Goal: Information Seeking & Learning: Find specific fact

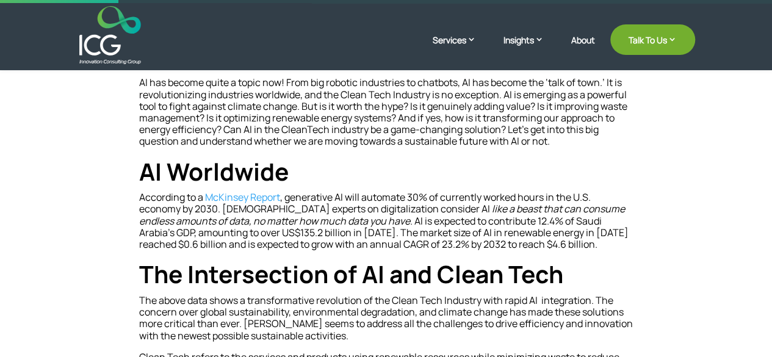
scroll to position [305, 0]
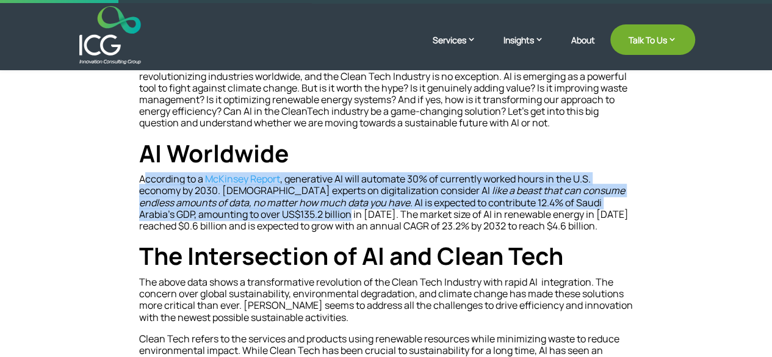
drag, startPoint x: 144, startPoint y: 176, endPoint x: 292, endPoint y: 215, distance: 153.3
click at [292, 215] on p "According to a McKinsey Report , generative AI will automate 30% of currently w…" at bounding box center [386, 207] width 494 height 68
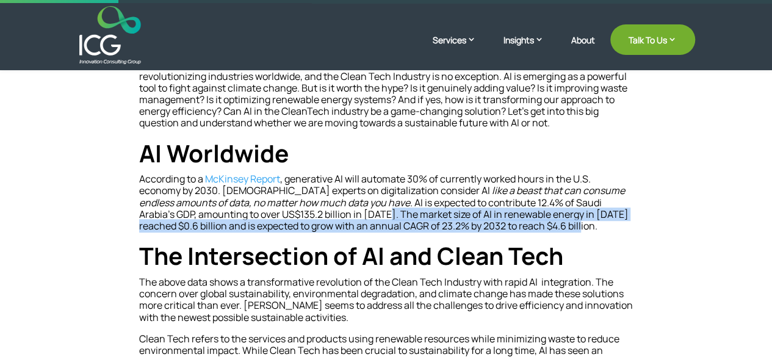
drag, startPoint x: 331, startPoint y: 214, endPoint x: 508, endPoint y: 228, distance: 178.1
click at [537, 225] on p "According to a McKinsey Report , generative AI will automate 30% of currently w…" at bounding box center [386, 207] width 494 height 68
copy p "The market size of AI in renewable energy in [DATE] reached $0.6 billion and is…"
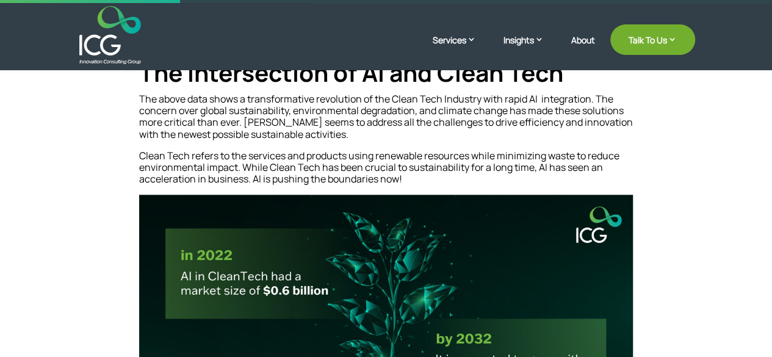
scroll to position [427, 0]
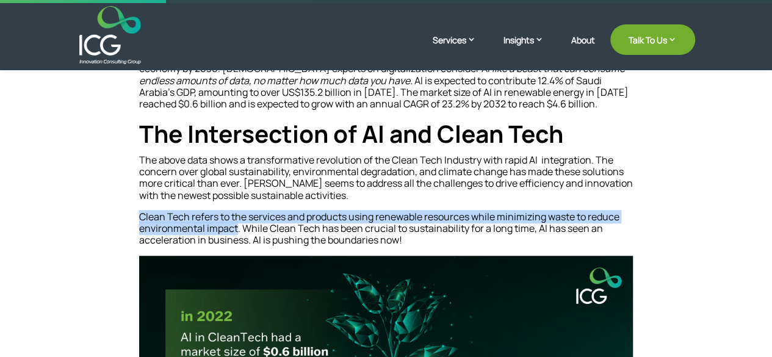
drag, startPoint x: 138, startPoint y: 215, endPoint x: 237, endPoint y: 230, distance: 99.3
click at [237, 230] on p "Clean Tech refers to the services and products using renewable resources while …" at bounding box center [386, 233] width 494 height 45
copy p "Clean Tech refers to the services and products using renewable resources while …"
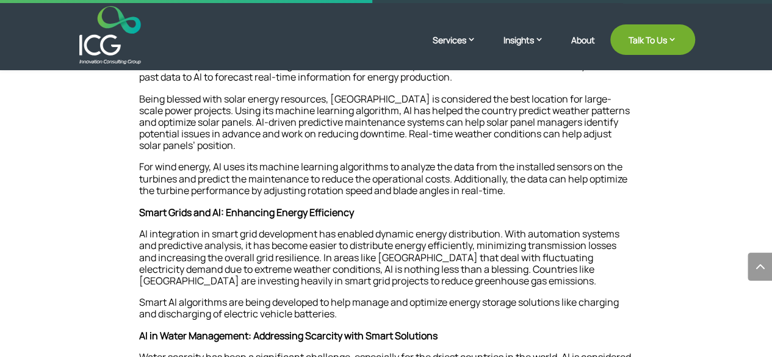
scroll to position [976, 0]
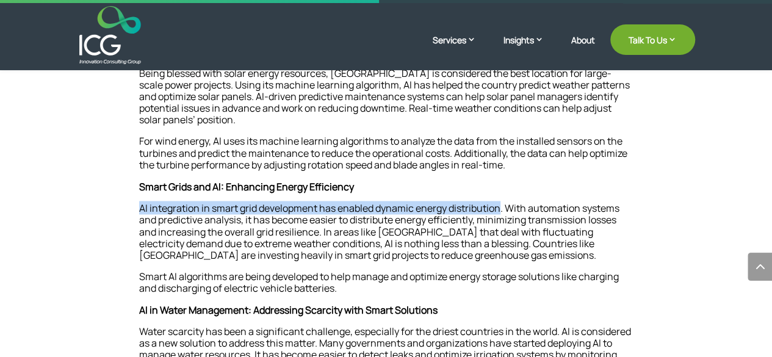
drag, startPoint x: 135, startPoint y: 207, endPoint x: 500, endPoint y: 203, distance: 364.8
click at [500, 203] on div "AI has become quite a topic now! From big robotic industries to chatbots, AI ha…" at bounding box center [385, 316] width 617 height 1930
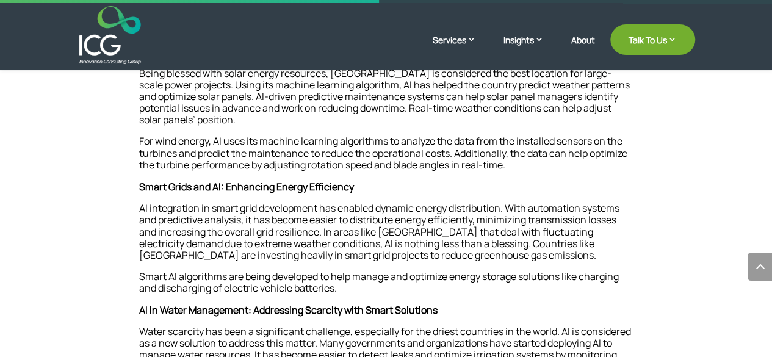
drag, startPoint x: 392, startPoint y: 215, endPoint x: 233, endPoint y: 208, distance: 158.8
click at [233, 208] on p "AI integration in smart grid development has enabled dynamic energy distributio…" at bounding box center [386, 236] width 494 height 68
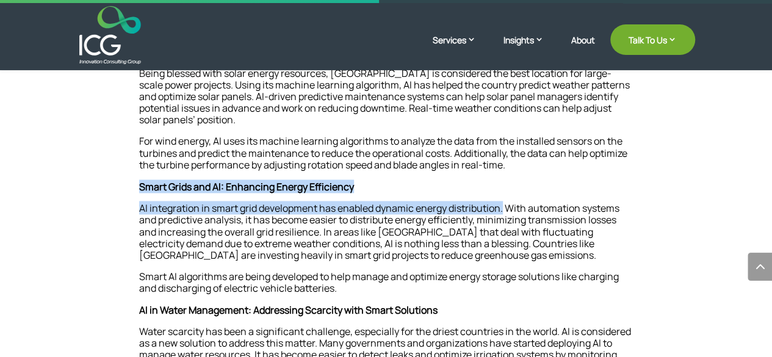
drag, startPoint x: 140, startPoint y: 184, endPoint x: 504, endPoint y: 213, distance: 365.3
click at [504, 213] on div "AI has become quite a topic now! From big robotic industries to chatbots, AI ha…" at bounding box center [386, 316] width 494 height 1856
copy div "Smart Grids and AI: Enhancing Energy Efficiency AI integration in smart grid de…"
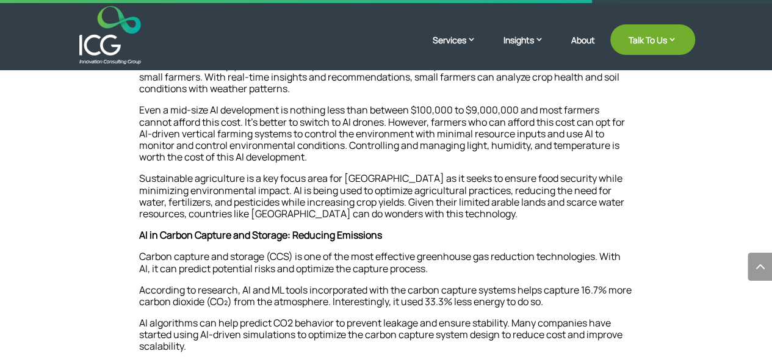
scroll to position [1525, 0]
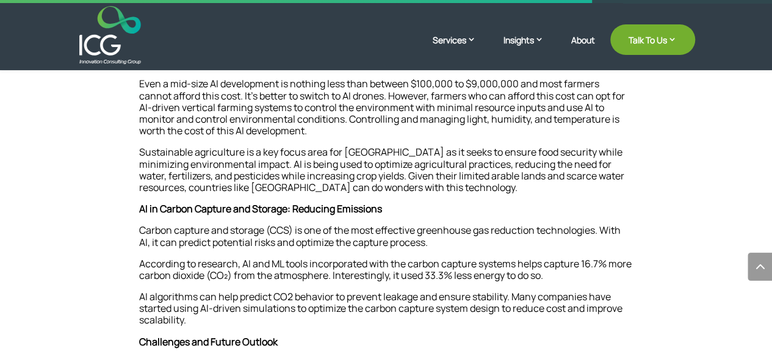
drag, startPoint x: 244, startPoint y: 265, endPoint x: 355, endPoint y: 263, distance: 111.0
click at [355, 264] on p "According to research, AI and ML tools incorporated with the carbon capture sys…" at bounding box center [386, 274] width 494 height 33
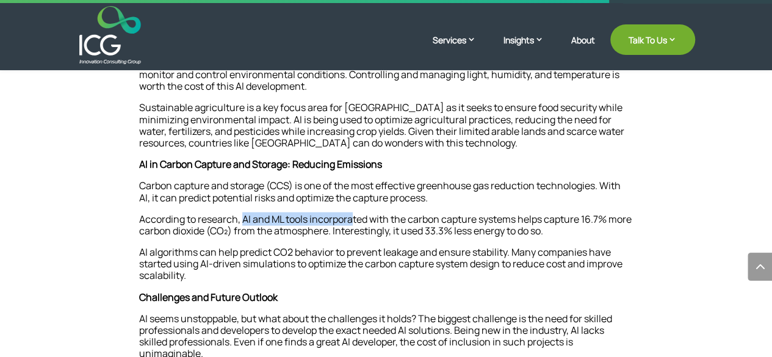
scroll to position [1586, 0]
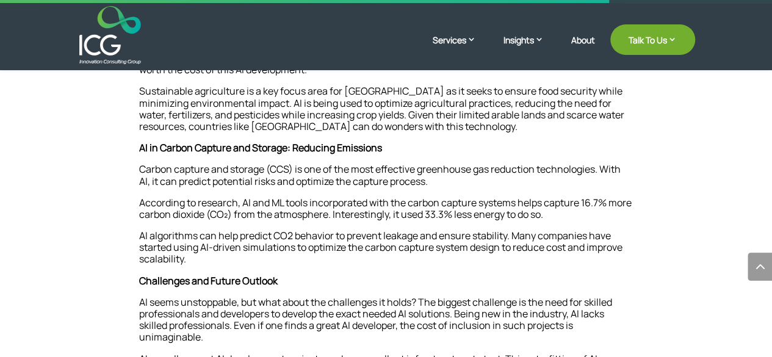
click at [355, 263] on p "AI algorithms can help predict CO2 behavior to prevent leakage and ensure stabi…" at bounding box center [386, 252] width 494 height 45
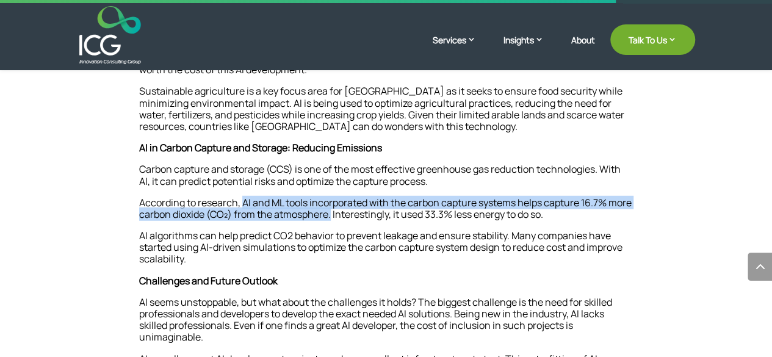
drag, startPoint x: 245, startPoint y: 202, endPoint x: 348, endPoint y: 215, distance: 104.6
click at [356, 215] on p "According to research, AI and ML tools incorporated with the carbon capture sys…" at bounding box center [386, 213] width 494 height 33
copy p "AI and ML tools incorporated with the carbon capture systems helps capture 16.7…"
